Goal: Task Accomplishment & Management: Use online tool/utility

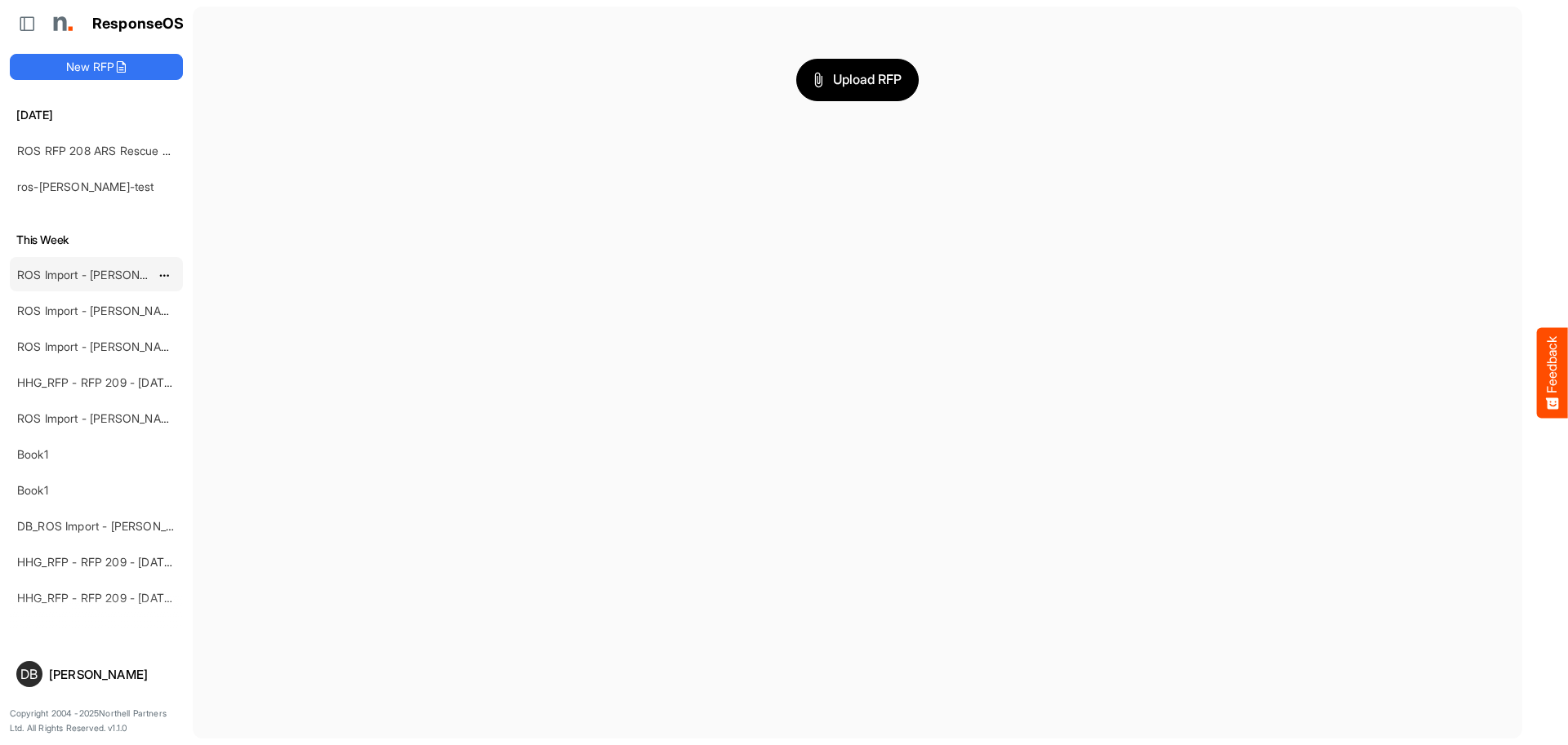
click at [102, 274] on link "ROS Import - [PERSON_NAME] - ROS 11" at bounding box center [122, 274] width 211 height 13
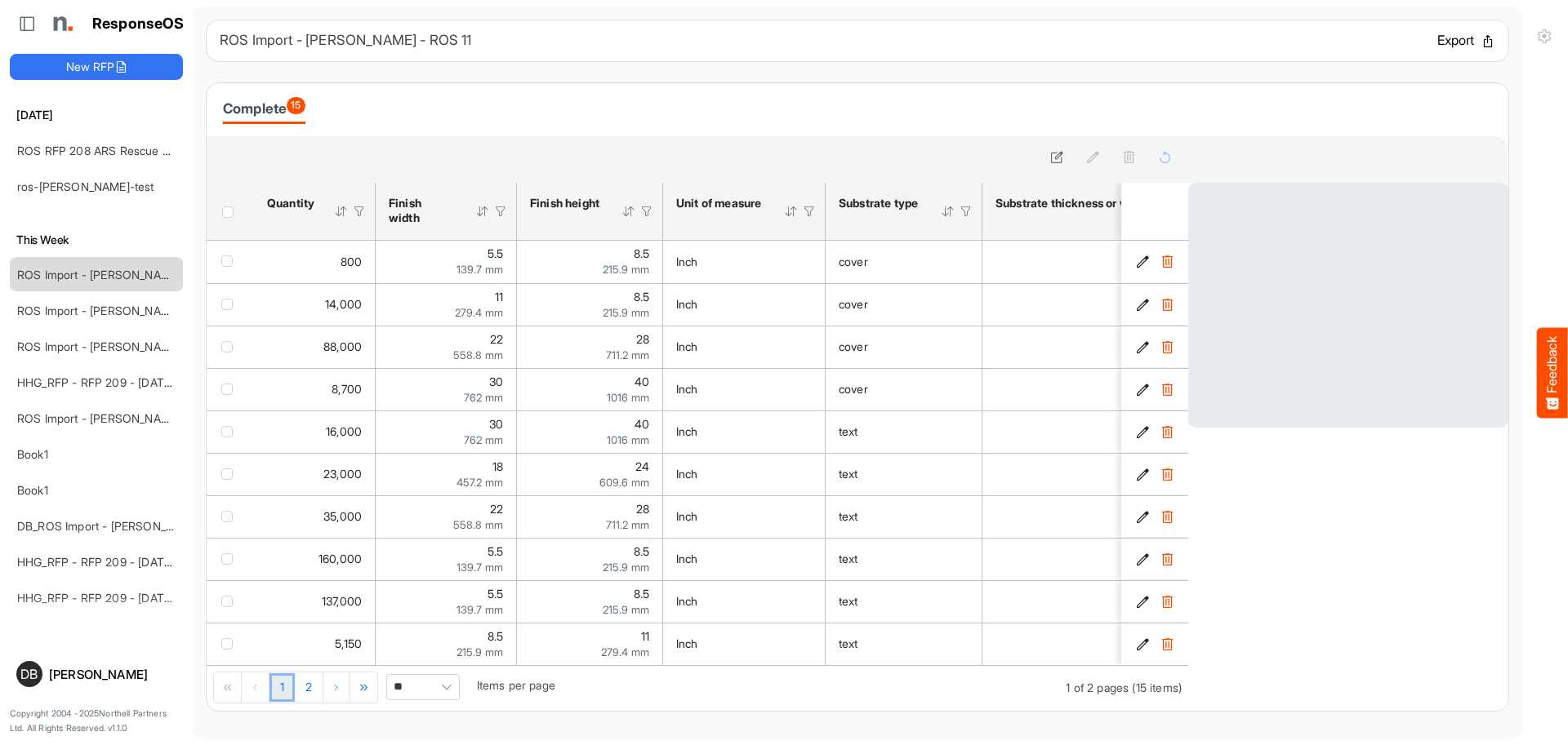
click at [1439, 45] on button "Export" at bounding box center [1466, 41] width 58 height 22
click at [1544, 387] on button "Feedback" at bounding box center [1553, 372] width 31 height 91
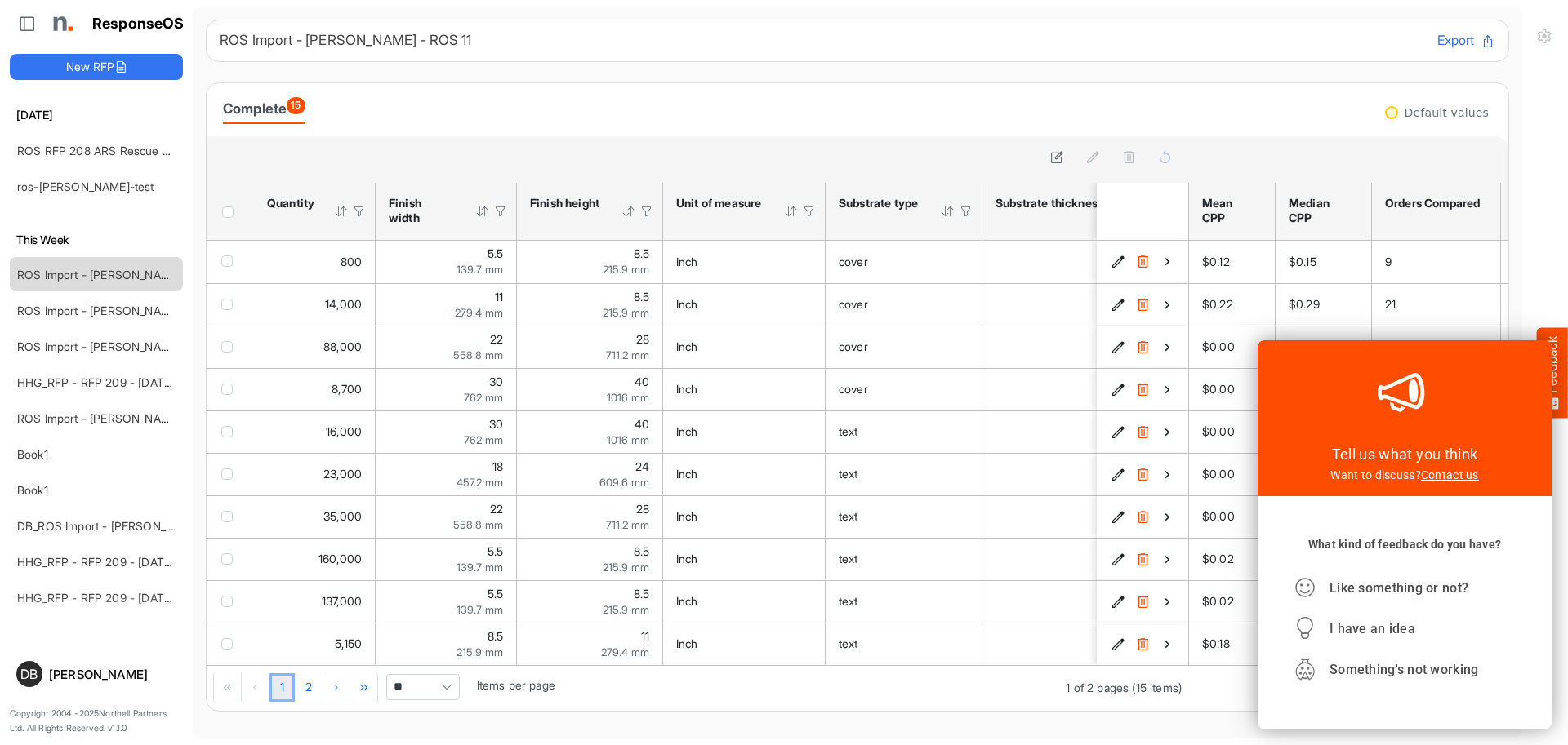
click at [1548, 215] on div at bounding box center [1545, 372] width 46 height 745
click at [1191, 87] on div "Complete 15" at bounding box center [858, 110] width 1302 height 53
click at [1539, 323] on div at bounding box center [1539, 319] width 24 height 24
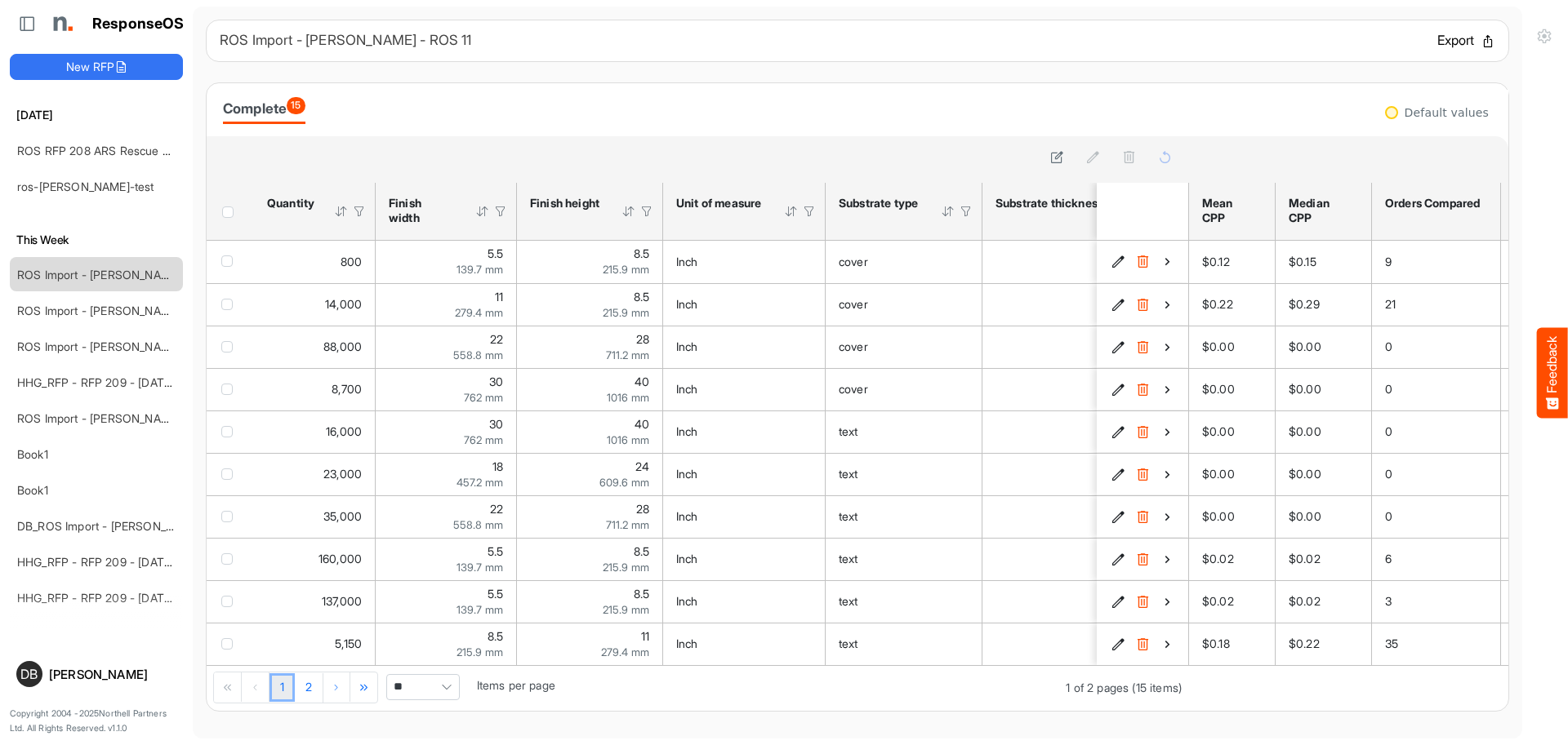
click at [1439, 40] on button "Export" at bounding box center [1466, 41] width 58 height 22
click at [102, 54] on button "New RFP" at bounding box center [96, 67] width 174 height 26
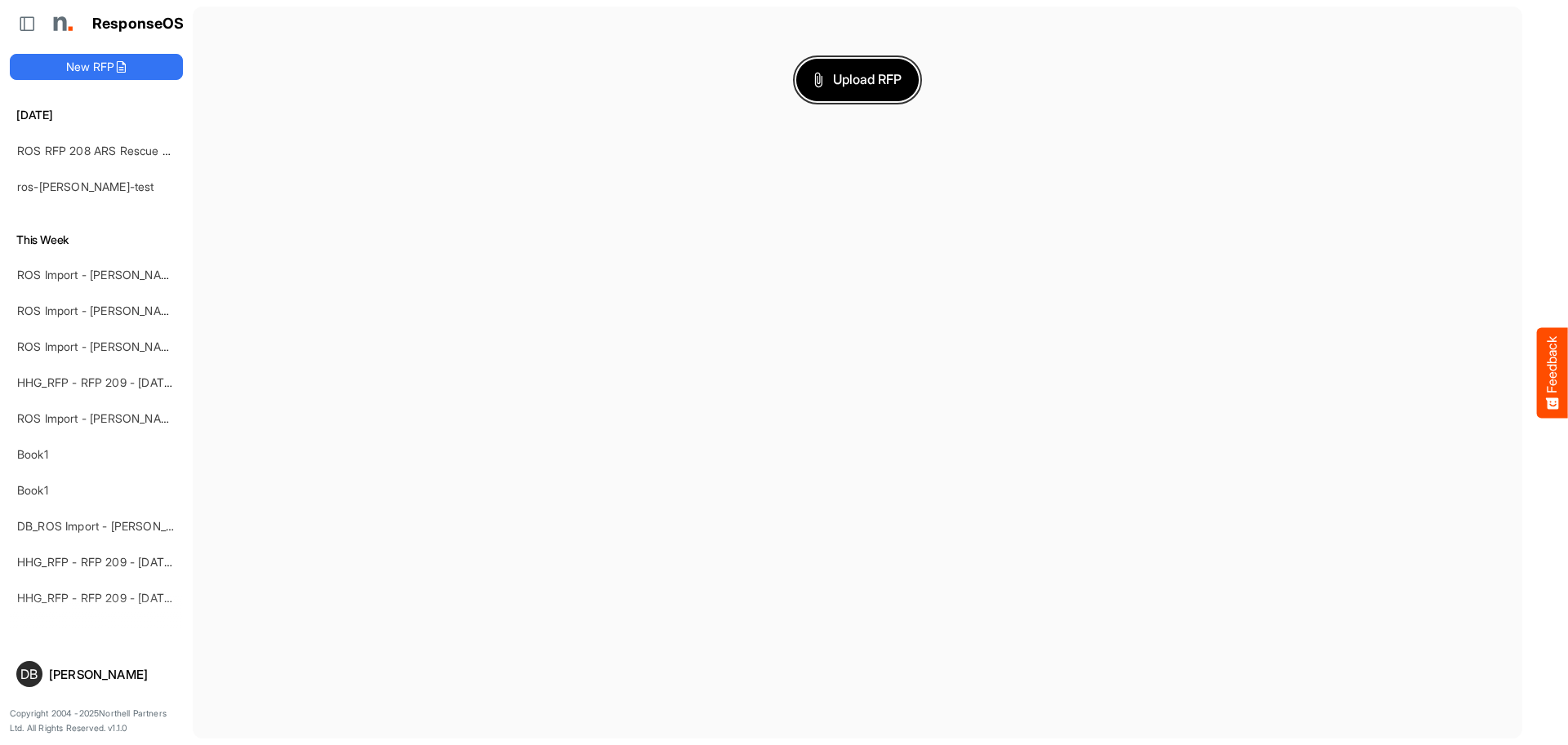
click at [872, 83] on span "Upload RFP" at bounding box center [858, 80] width 88 height 22
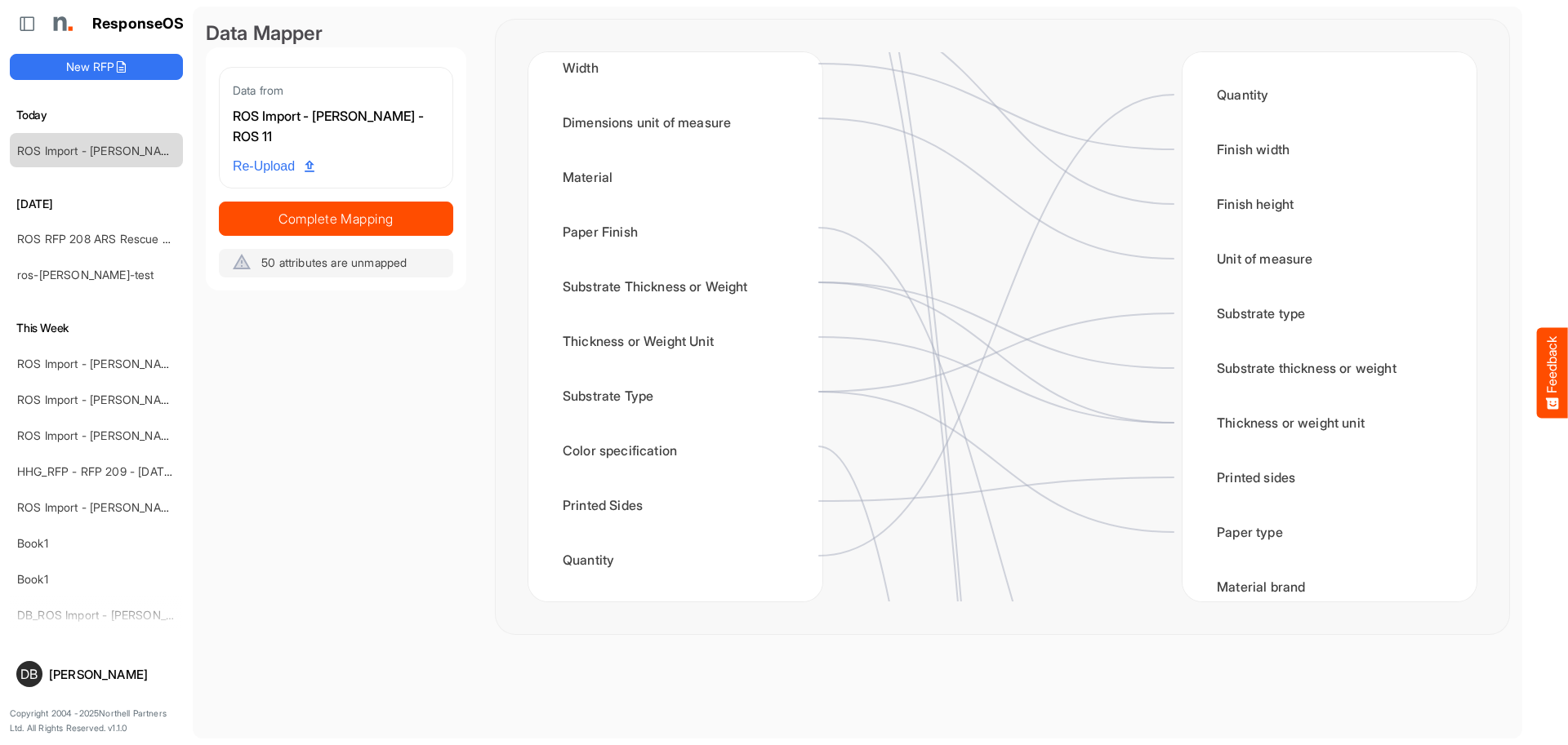
scroll to position [663, 0]
click at [740, 295] on div "Substrate Thickness or Weight" at bounding box center [675, 282] width 268 height 50
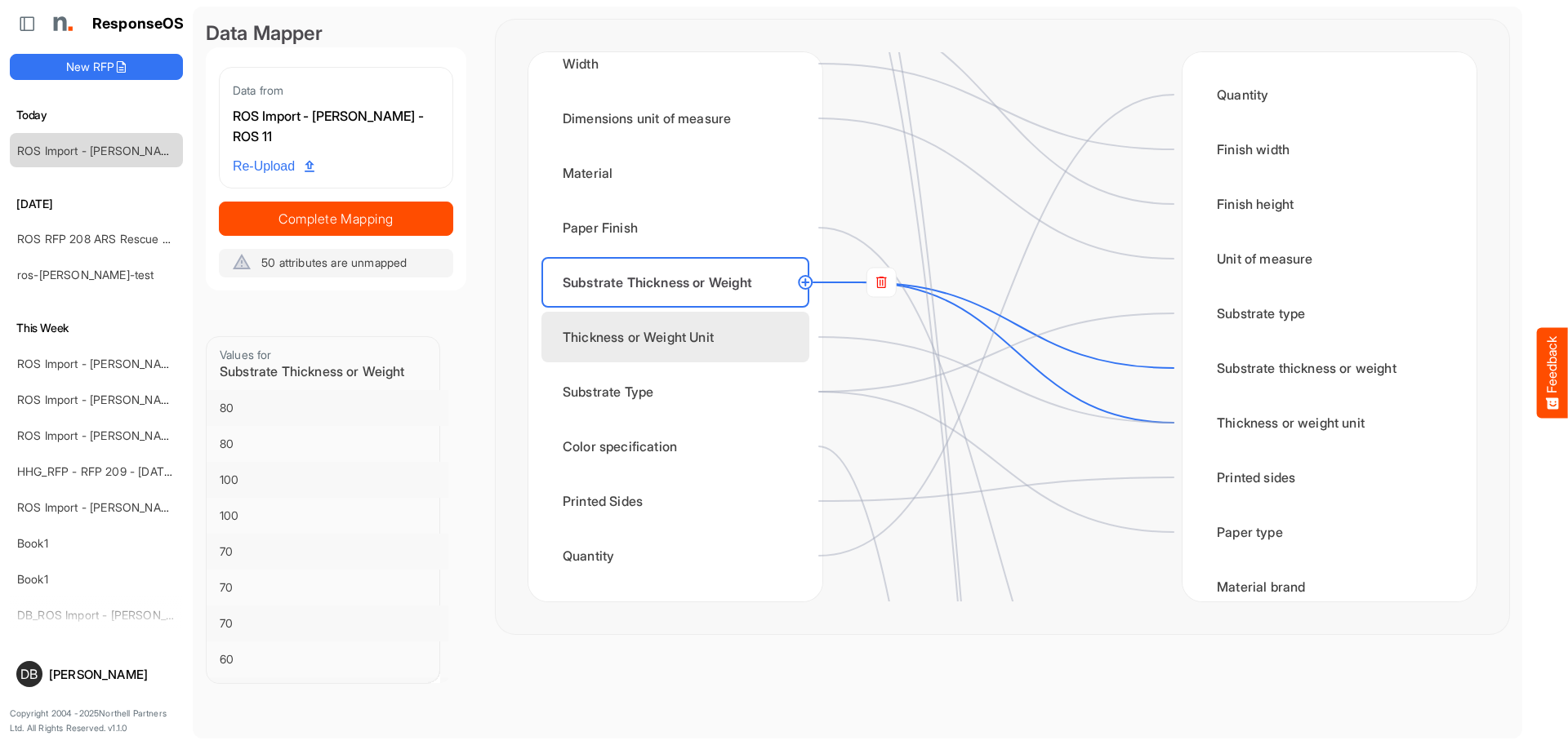
click at [746, 344] on div "Thickness or Weight Unit" at bounding box center [675, 337] width 268 height 50
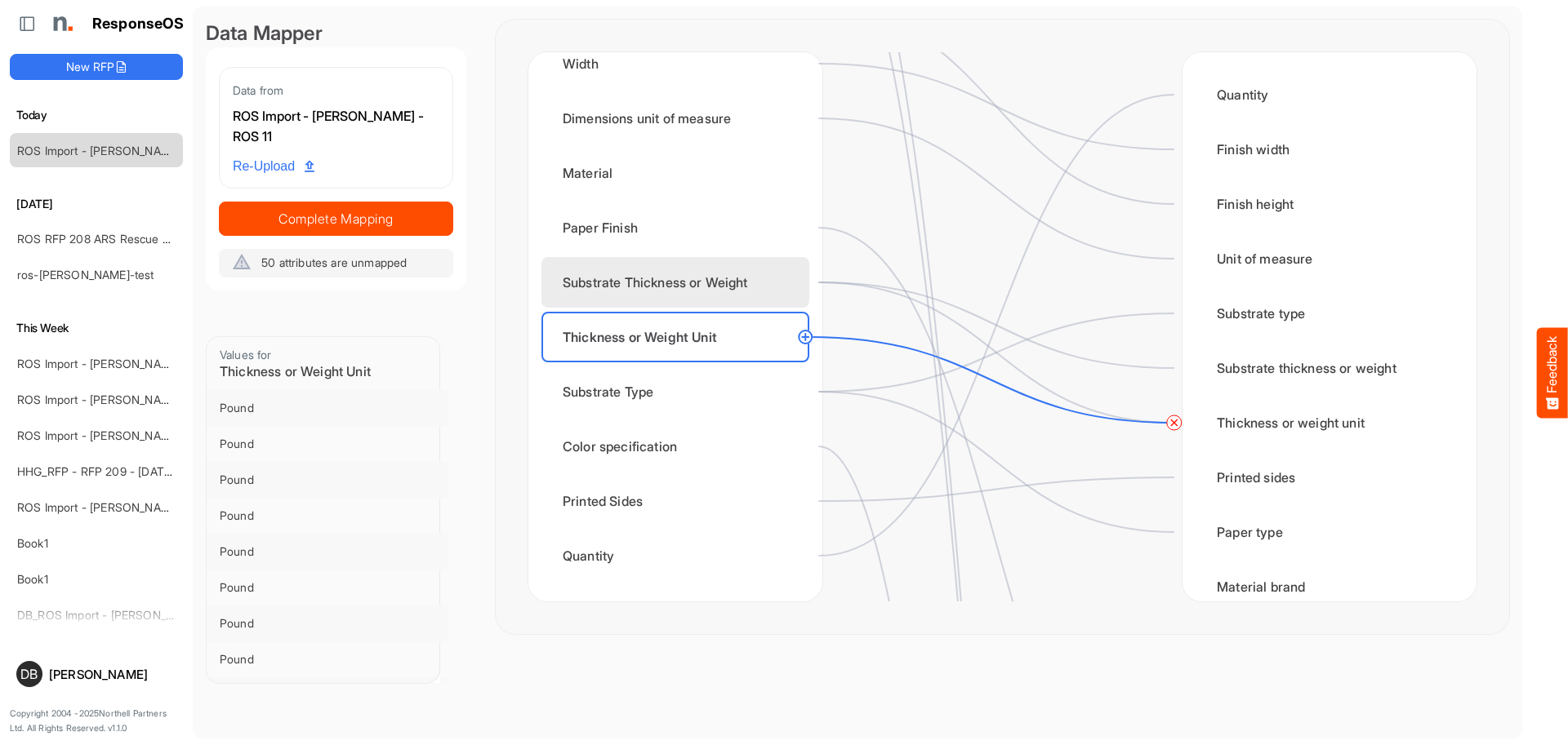
click at [771, 290] on div "Substrate Thickness or Weight" at bounding box center [675, 282] width 268 height 50
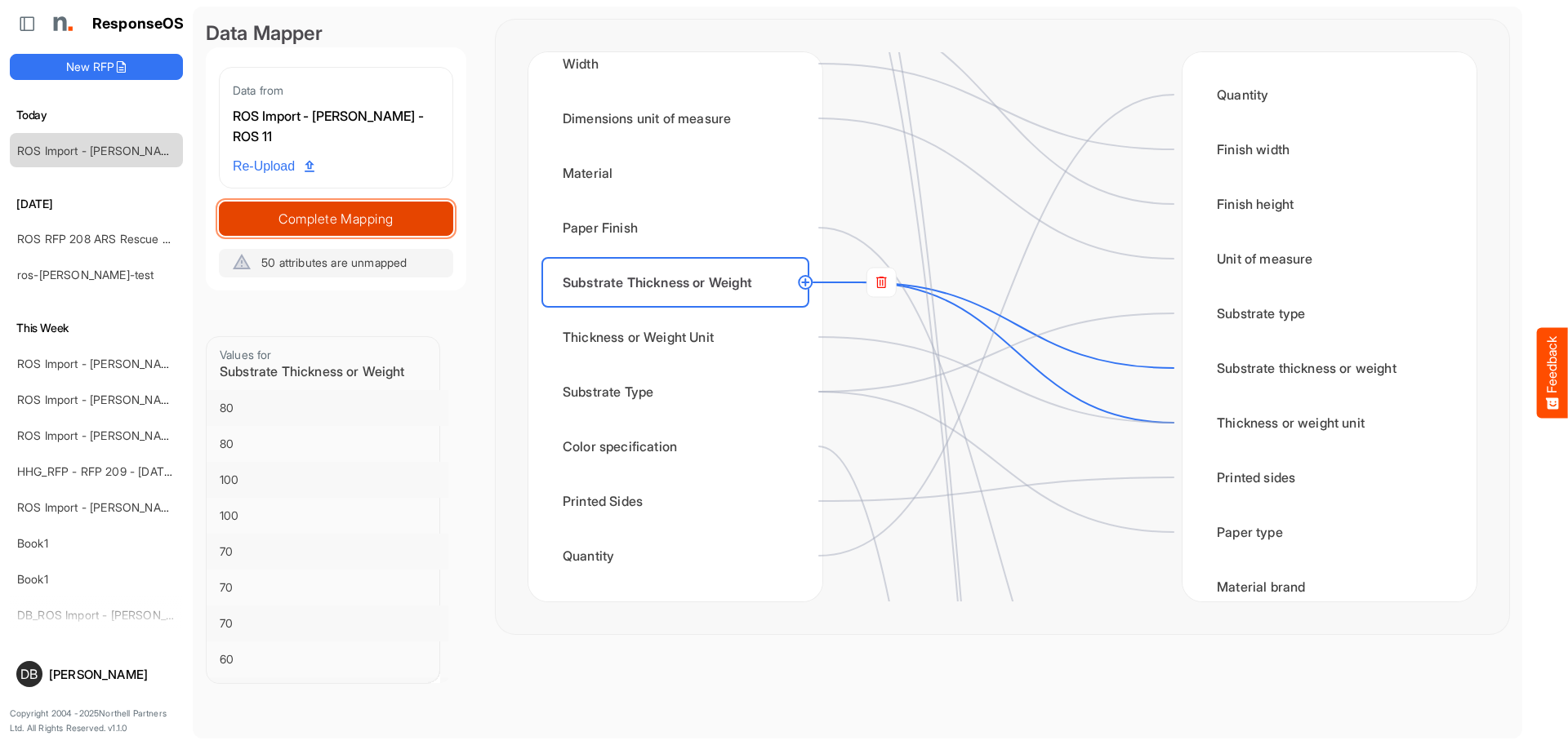
click at [368, 215] on span "Complete Mapping" at bounding box center [335, 218] width 233 height 22
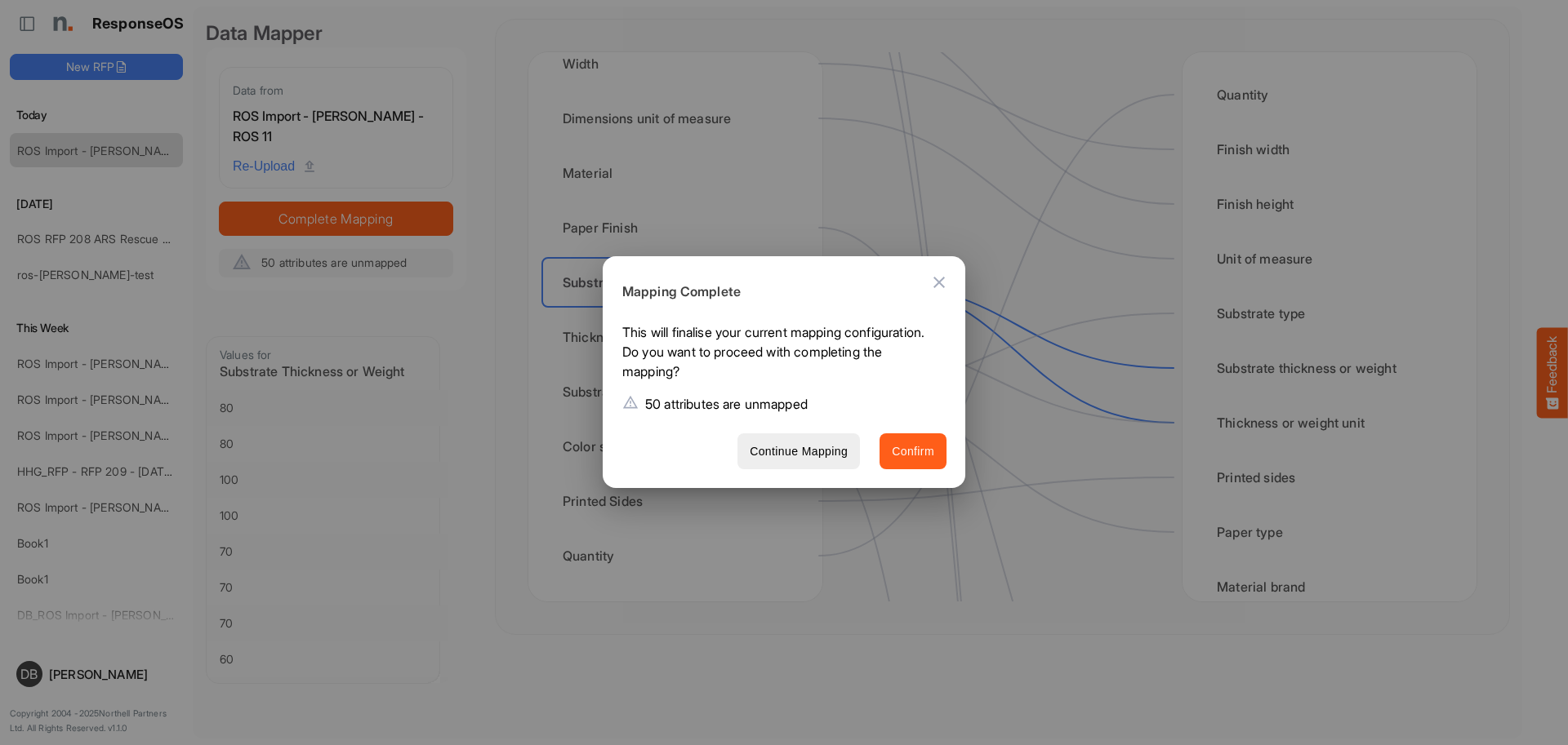
click at [919, 459] on span "Confirm" at bounding box center [913, 451] width 42 height 21
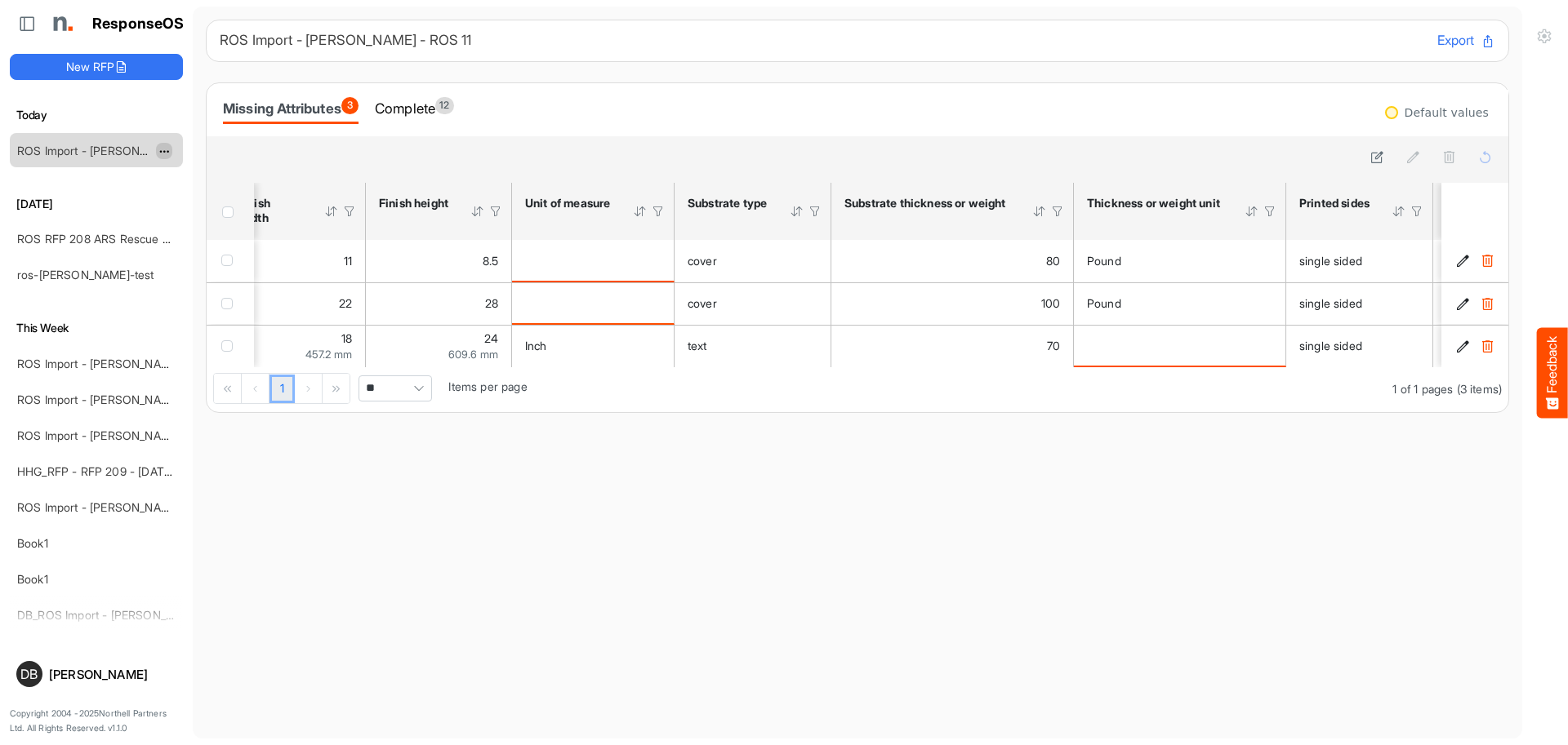
click at [162, 148] on span "dropdownbutton" at bounding box center [162, 152] width 8 height 12
click at [215, 209] on li "Delete" at bounding box center [205, 200] width 98 height 24
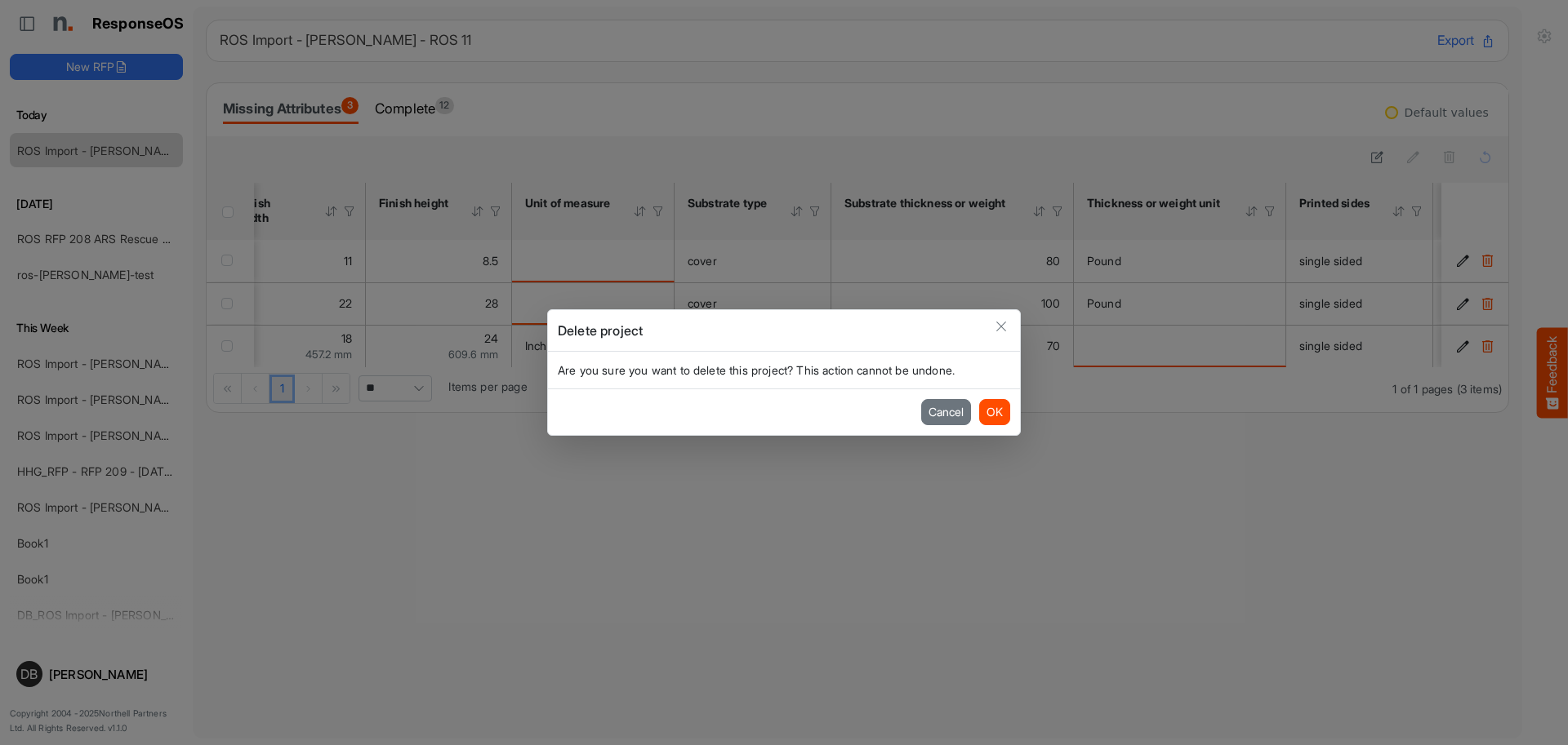
scroll to position [0, 2]
click at [995, 412] on button "OK" at bounding box center [994, 412] width 31 height 26
